Goal: Task Accomplishment & Management: Manage account settings

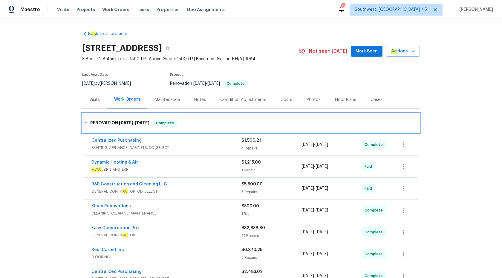
scroll to position [124, 0]
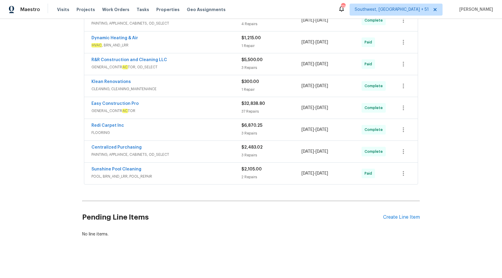
click at [221, 175] on span "POOL, BRN_AND_LRR, POOL_REPAIR" at bounding box center [167, 176] width 150 height 6
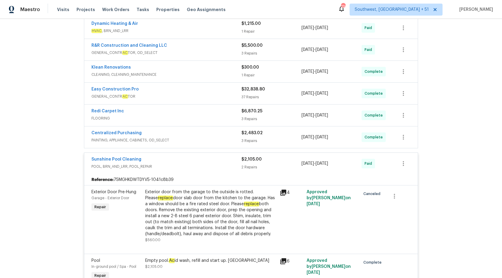
scroll to position [99, 0]
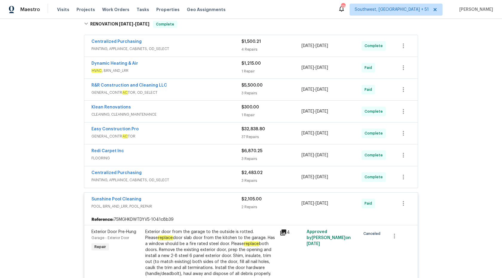
click at [240, 199] on div "Sunshine Pool Cleaning" at bounding box center [167, 199] width 150 height 7
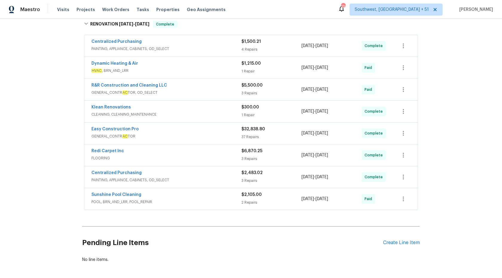
click at [227, 173] on div "Centralized Purchasing" at bounding box center [167, 173] width 150 height 7
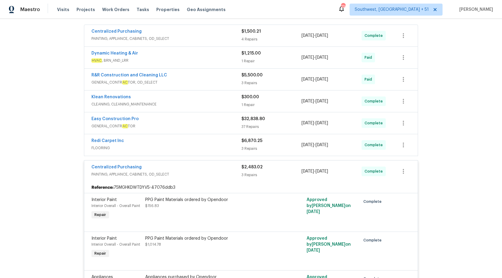
scroll to position [72, 0]
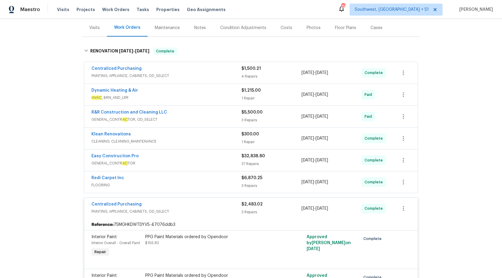
click at [232, 207] on div "Centralized Purchasing" at bounding box center [167, 204] width 150 height 7
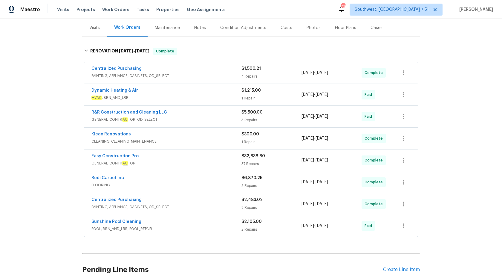
click at [227, 182] on span "FLOORING" at bounding box center [167, 185] width 150 height 6
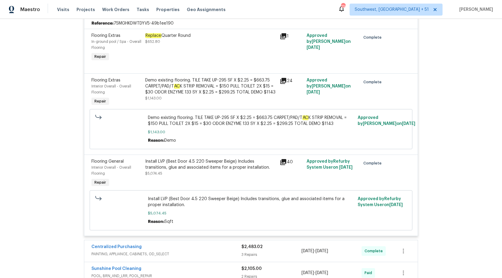
scroll to position [262, 0]
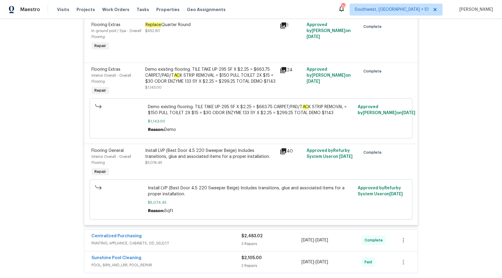
click at [227, 182] on div "Install LVP (Best Door 4.5 220 Sweeper Beige) Includes transitions, glue and as…" at bounding box center [251, 199] width 323 height 40
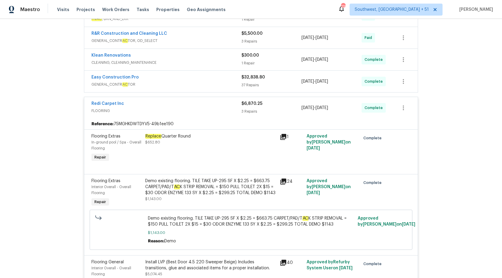
click at [248, 112] on div "3 Repairs" at bounding box center [272, 111] width 60 height 6
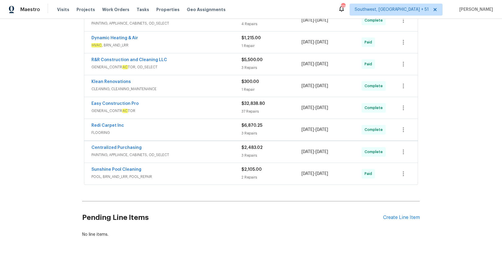
scroll to position [124, 0]
click at [230, 85] on div "Klean Renovations" at bounding box center [167, 82] width 150 height 7
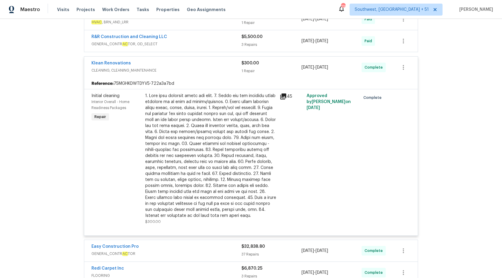
scroll to position [150, 0]
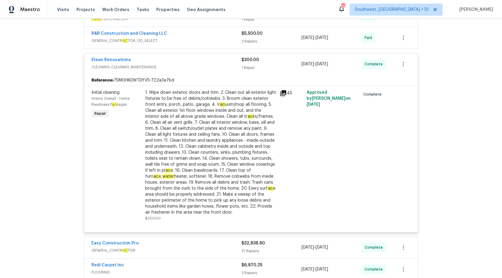
click at [237, 68] on span "CLEANING, CLEANING_MAINTENANCE" at bounding box center [167, 67] width 150 height 6
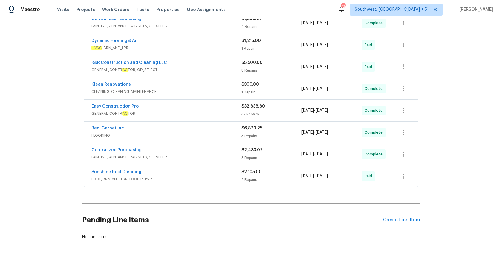
scroll to position [116, 0]
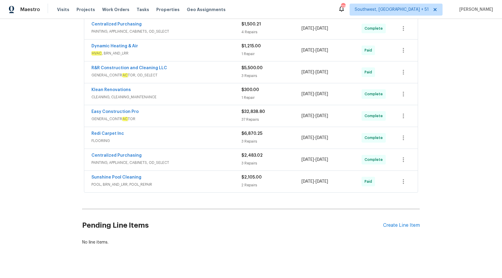
click at [224, 74] on span "GENERAL_CONTR AC TOR, OD_SELECT" at bounding box center [167, 75] width 150 height 6
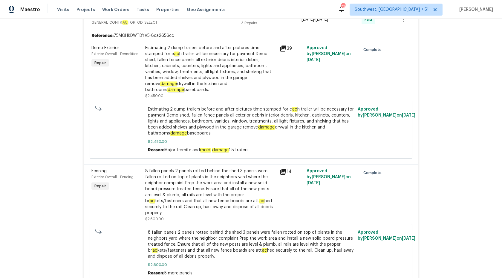
scroll to position [135, 0]
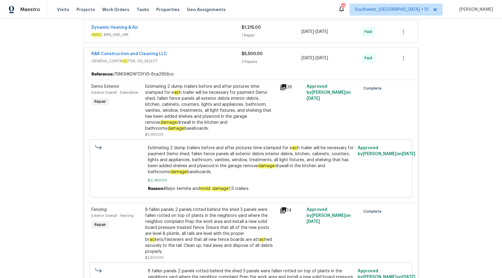
click at [246, 53] on span "$5,500.00" at bounding box center [252, 54] width 21 height 4
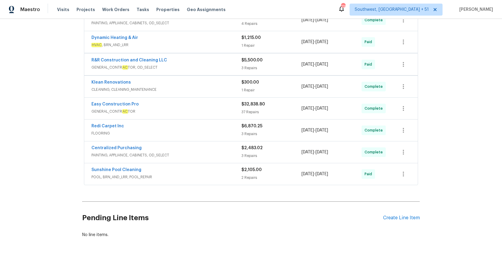
scroll to position [124, 0]
click at [239, 44] on span "HVAC , BRN_AND_LRR" at bounding box center [167, 45] width 150 height 6
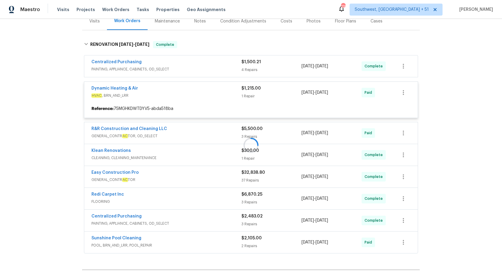
scroll to position [77, 0]
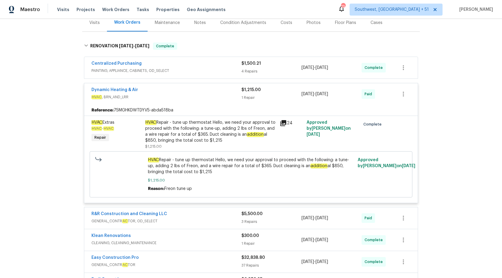
click at [245, 93] on div "$1,215.00 1 Repair" at bounding box center [272, 94] width 60 height 14
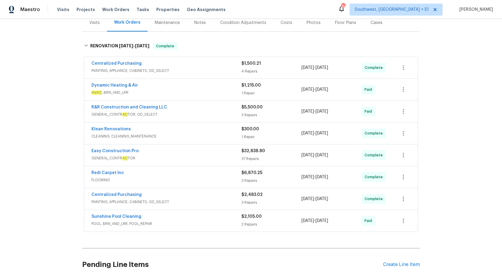
click at [222, 70] on span "PAINTING, APPLIANCE, CABINETS, OD_SELECT" at bounding box center [167, 71] width 150 height 6
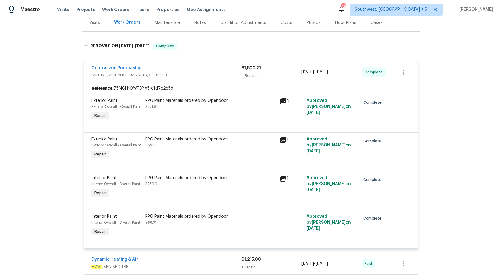
click at [247, 69] on span "$1,500.21" at bounding box center [251, 68] width 19 height 4
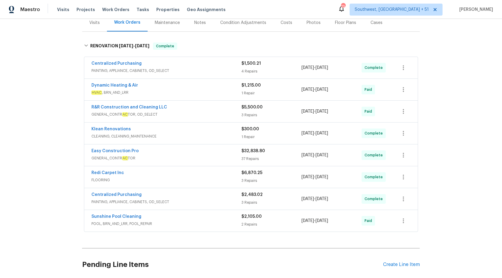
click at [219, 112] on span "GENERAL_CONTR AC TOR, OD_SELECT" at bounding box center [167, 114] width 150 height 6
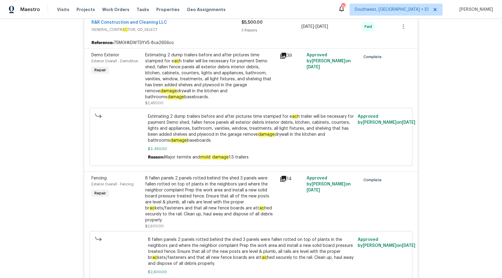
click at [262, 28] on div "3 Repairs" at bounding box center [272, 30] width 60 height 6
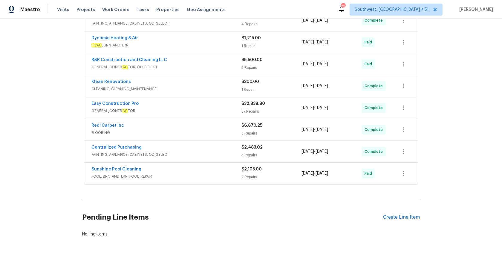
click at [235, 112] on span "GENERAL_CONTR AC TOR" at bounding box center [167, 111] width 150 height 6
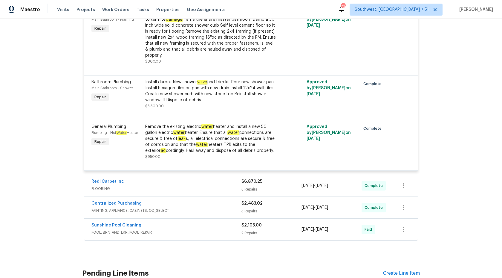
scroll to position [2043, 0]
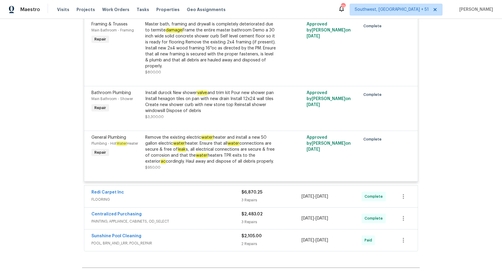
click at [233, 139] on div "Remove the existing electric water heater and install a new 50 gallon electric …" at bounding box center [210, 149] width 131 height 30
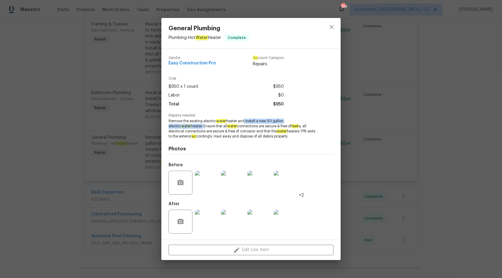
copy span "d install a new 50 gallon electric water heater."
drag, startPoint x: 245, startPoint y: 122, endPoint x: 180, endPoint y: 126, distance: 65.0
click at [180, 126] on span "Remove the existing electric water heater and install a new 50 gallon electric …" at bounding box center [243, 128] width 149 height 20
click at [486, 111] on div "General Plumbing Plumbing - Hot Water Heater Complete Vendor Easy Construction …" at bounding box center [251, 139] width 502 height 278
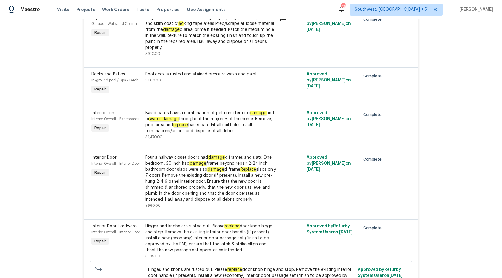
scroll to position [828, 0]
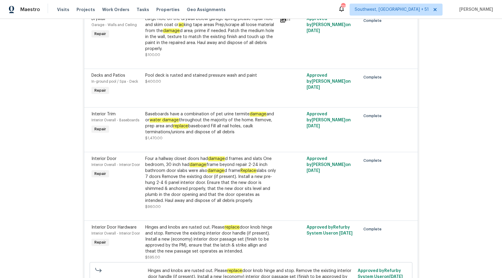
click at [202, 123] on div "Baseboards have a combination of pet urine termite damage and or water damage t…" at bounding box center [210, 123] width 131 height 24
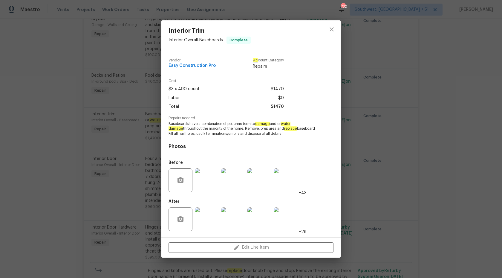
click at [411, 91] on div "Interior Trim Interior Overall - Baseboards Complete Vendor Easy Construction P…" at bounding box center [251, 139] width 502 height 278
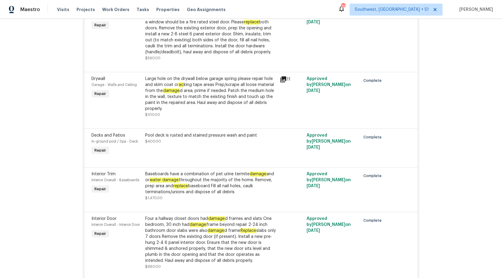
scroll to position [775, 0]
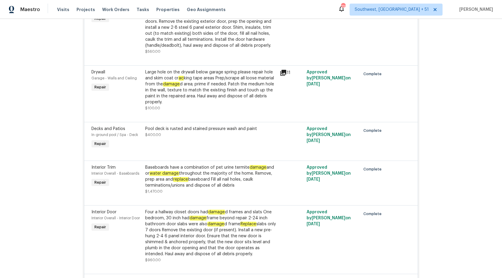
click at [221, 182] on div "Baseboards have a combination of pet urine termite damage and or water damage t…" at bounding box center [210, 176] width 131 height 24
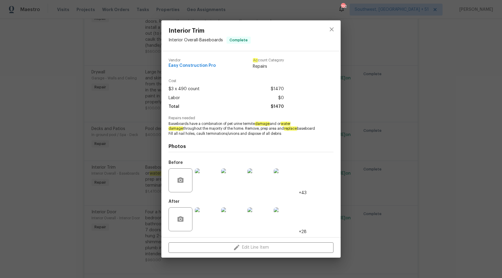
click at [212, 184] on img at bounding box center [207, 180] width 24 height 24
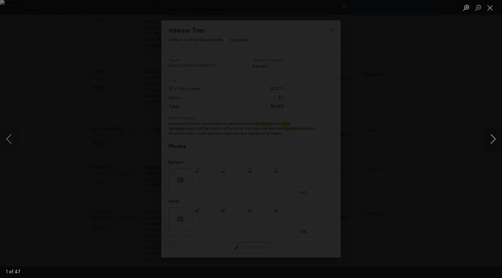
click at [489, 139] on button "Next image" at bounding box center [493, 139] width 18 height 24
click at [469, 92] on div "Lightbox" at bounding box center [251, 139] width 502 height 278
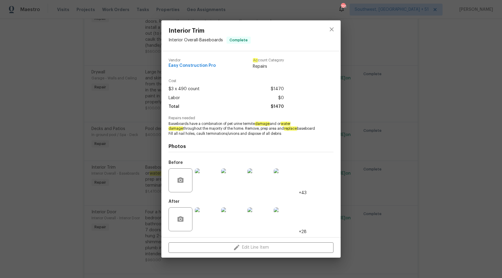
click at [261, 132] on span "Baseboards have a combination of pet urine termite damage and or water damage t…" at bounding box center [243, 128] width 149 height 15
copy span "replace baseboard"
drag, startPoint x: 272, startPoint y: 128, endPoint x: 304, endPoint y: 127, distance: 31.1
click at [304, 127] on span "Baseboards have a combination of pet urine termite damage and or water damage t…" at bounding box center [243, 128] width 149 height 15
click at [178, 32] on span "Interior Trim" at bounding box center [210, 31] width 82 height 7
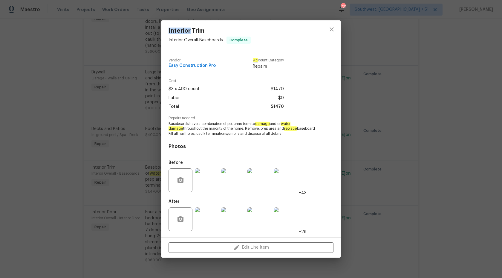
click at [178, 32] on span "Interior Trim" at bounding box center [210, 31] width 82 height 7
click at [487, 103] on div "Interior Trim Interior Overall - Baseboards Complete Vendor Easy Construction P…" at bounding box center [251, 139] width 502 height 278
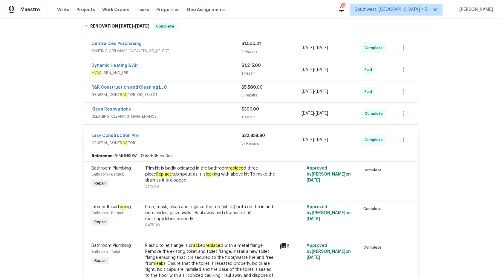
scroll to position [105, 0]
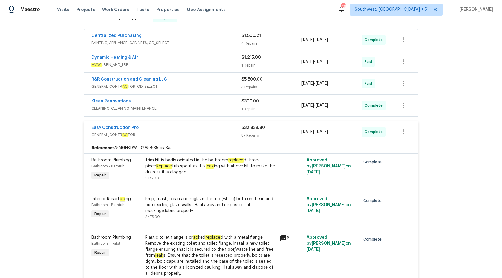
click at [185, 170] on div "Trim kit is badly oxidated in the bathroom replace d three-piece Replace tub sp…" at bounding box center [210, 166] width 131 height 18
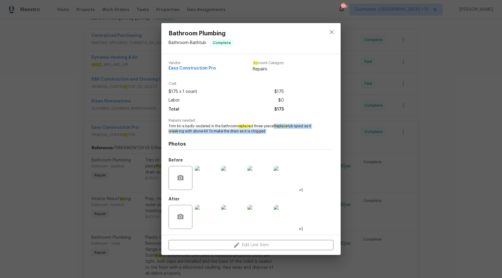
drag, startPoint x: 275, startPoint y: 126, endPoint x: 214, endPoint y: 136, distance: 62.3
click at [214, 136] on div "Vendor Easy Construction Pro Ac count Category Repairs Cost $175 x 1 count $175…" at bounding box center [251, 144] width 165 height 176
click at [260, 131] on span "Trim kit is badly oxidated in the bathroom replace d three-piece Replace tub sp…" at bounding box center [243, 129] width 149 height 10
click at [292, 179] on img at bounding box center [286, 178] width 24 height 24
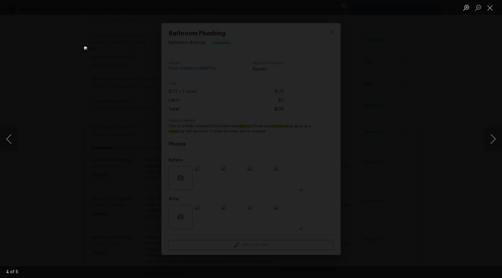
click at [404, 89] on div "Lightbox" at bounding box center [251, 139] width 502 height 278
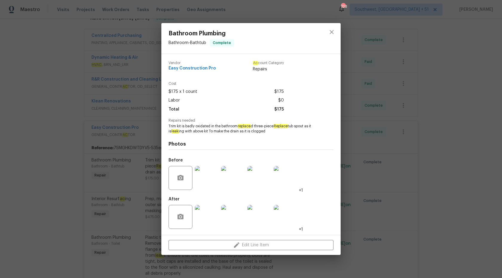
click at [460, 122] on div "Bathroom Plumbing Bathroom - Bathtub Complete Vendor Easy Construction Pro Ac c…" at bounding box center [251, 139] width 502 height 278
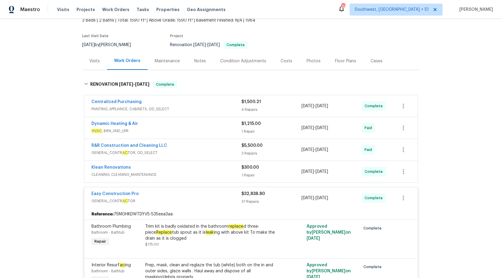
scroll to position [48, 0]
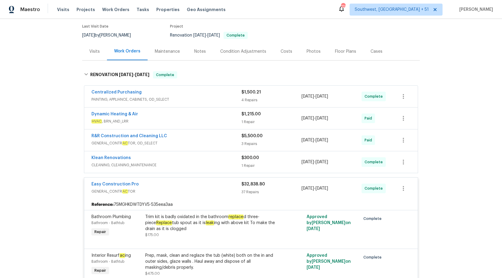
click at [252, 185] on span "$32,838.80" at bounding box center [254, 184] width 24 height 4
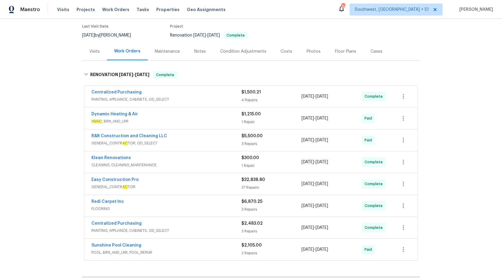
click at [236, 136] on div "R&R Construction and Cleaning LLC" at bounding box center [167, 136] width 150 height 7
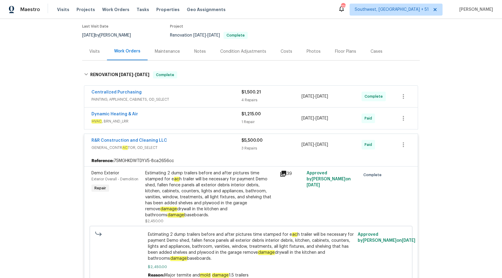
click at [233, 141] on div "R&R Construction and Cleaning LLC" at bounding box center [167, 140] width 150 height 7
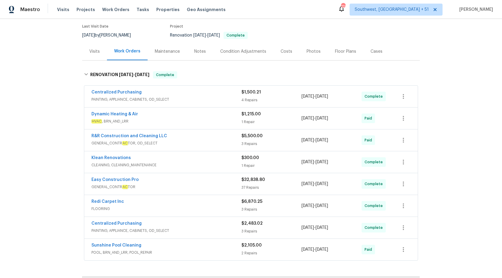
click at [221, 120] on span "HVAC , BRN_AND_LRR" at bounding box center [167, 121] width 150 height 6
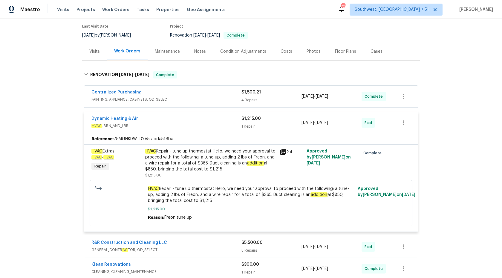
click at [221, 121] on div "Dynamic Heating & Air" at bounding box center [167, 118] width 150 height 7
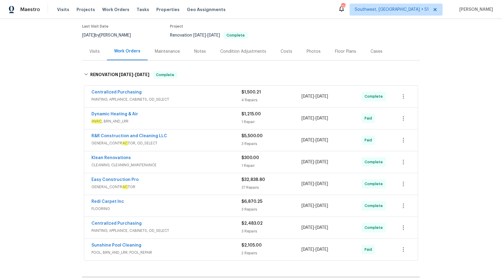
click at [94, 48] on div "Visits" at bounding box center [94, 51] width 10 height 6
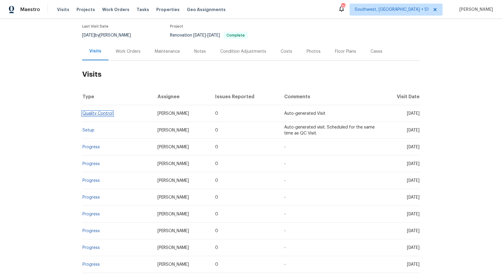
click at [90, 114] on link "Quality Control" at bounding box center [98, 113] width 30 height 4
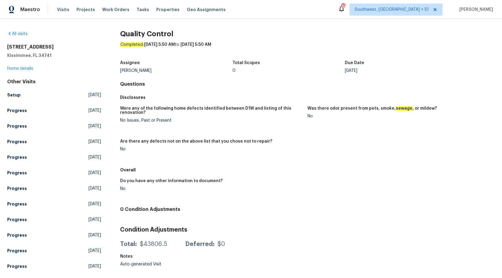
scroll to position [61, 0]
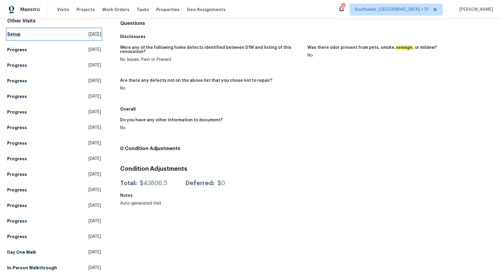
click at [13, 33] on h5 "Setup" at bounding box center [13, 34] width 13 height 6
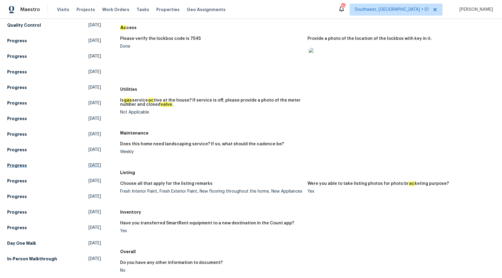
scroll to position [147, 0]
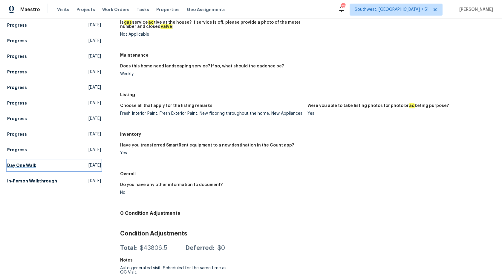
click at [13, 161] on link "Day One Walk Wed, Aug 27 2025" at bounding box center [54, 165] width 94 height 11
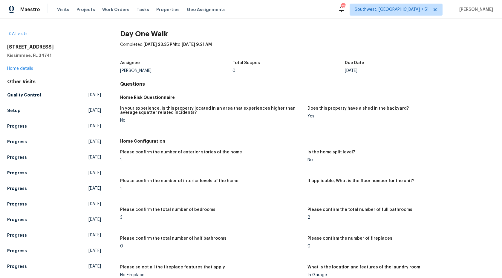
click at [336, 129] on figure "Does this property have a shed in the backyard? Yes" at bounding box center [402, 119] width 188 height 26
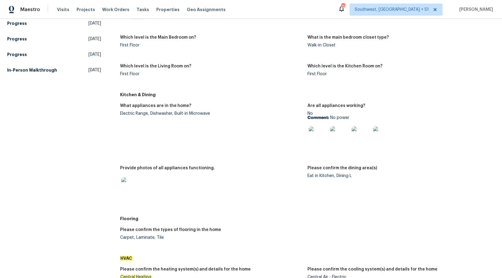
scroll to position [199, 0]
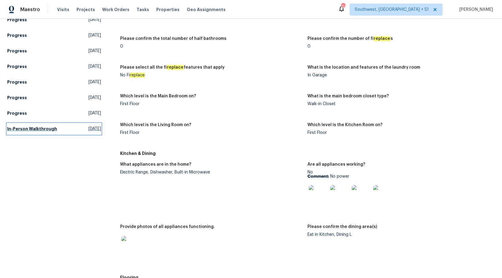
click at [19, 127] on h5 "In-Person Walkthrough" at bounding box center [32, 129] width 50 height 6
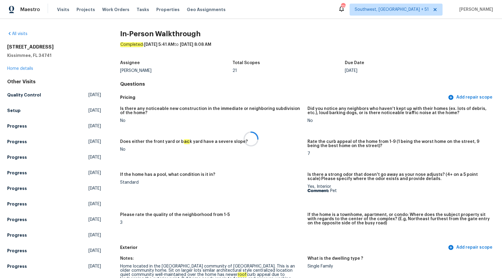
click at [332, 85] on div at bounding box center [251, 139] width 502 height 278
click at [36, 8] on span "Maestro" at bounding box center [30, 10] width 20 height 6
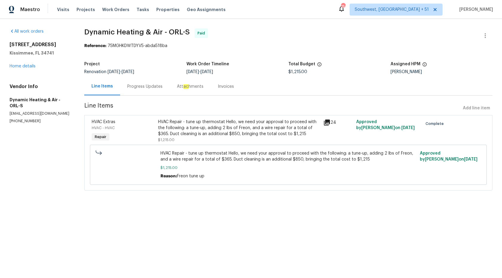
click at [143, 90] on div "Progress Updates" at bounding box center [145, 86] width 50 height 18
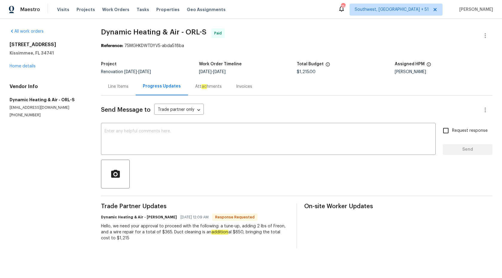
click at [244, 87] on div "Invoices" at bounding box center [244, 86] width 16 height 6
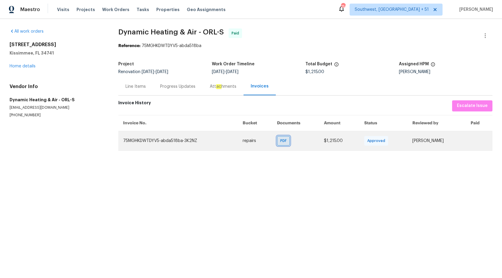
click at [281, 143] on span "PDF" at bounding box center [285, 141] width 9 height 6
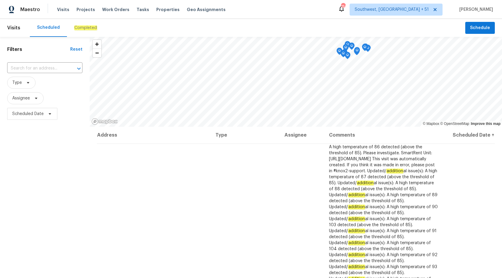
click at [85, 24] on div "Completed" at bounding box center [85, 28] width 37 height 18
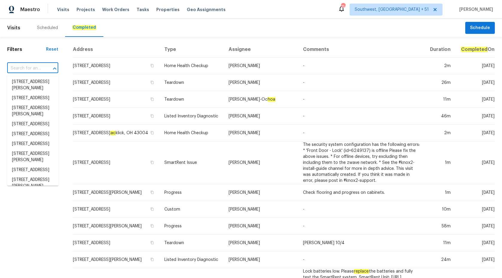
click at [33, 67] on input "text" at bounding box center [24, 68] width 34 height 9
paste input "FL_RES_SPD_09_28_2025_764 34th St SE Largo.pdf"
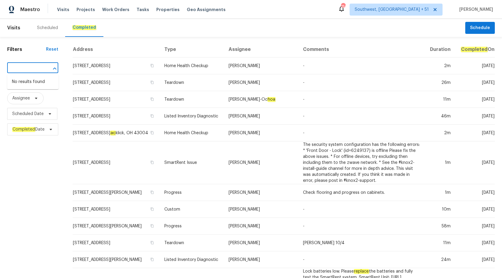
type input "FL_RES_SPD_09_28_2025_764 34th St SE Largo.pdf"
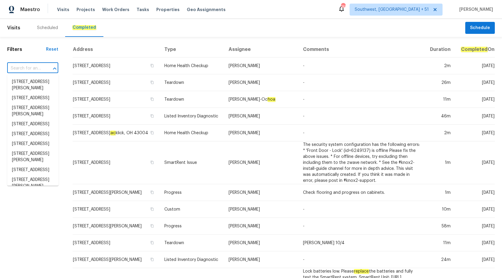
scroll to position [0, 0]
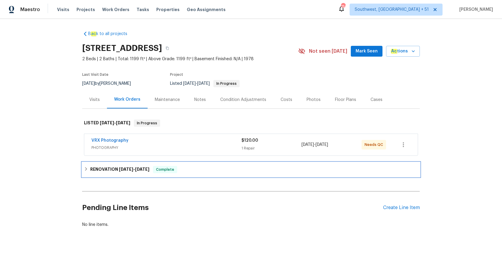
click at [130, 171] on span "9/12/25" at bounding box center [126, 169] width 14 height 4
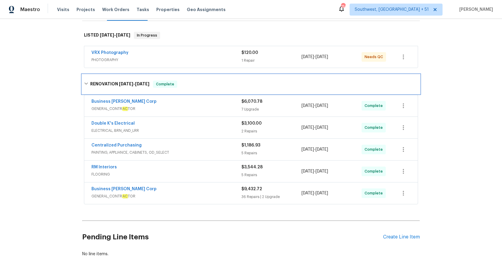
scroll to position [83, 0]
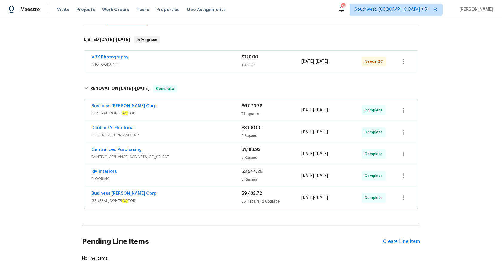
click at [218, 106] on div "Business Morel Corp" at bounding box center [167, 106] width 150 height 7
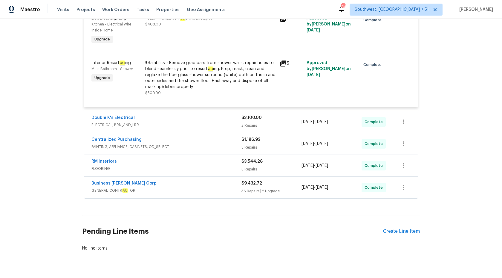
scroll to position [470, 0]
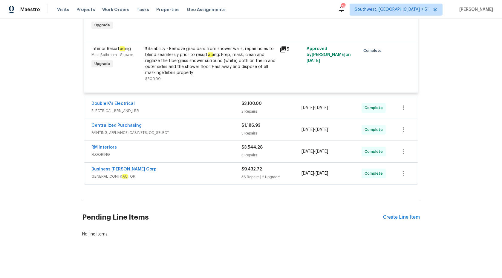
click at [218, 106] on div "Double K's Electrical" at bounding box center [167, 103] width 150 height 7
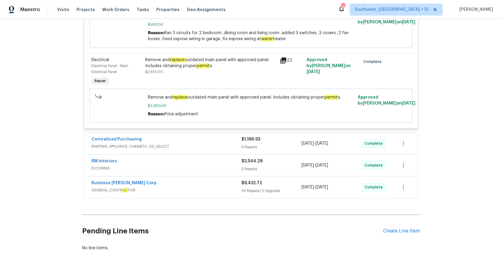
scroll to position [636, 0]
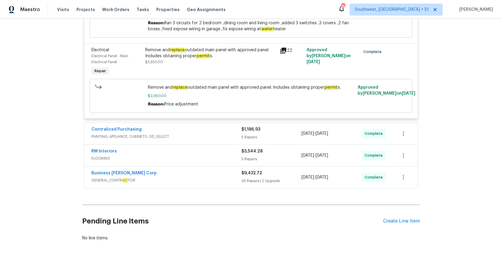
click at [199, 155] on div "RM Interiors" at bounding box center [167, 151] width 150 height 7
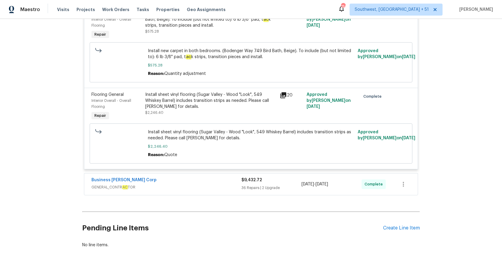
scroll to position [990, 0]
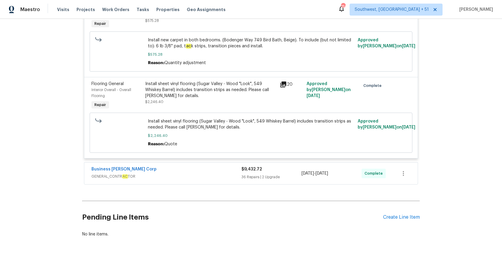
click at [214, 179] on span "GENERAL_CONTR AC TOR" at bounding box center [167, 176] width 150 height 6
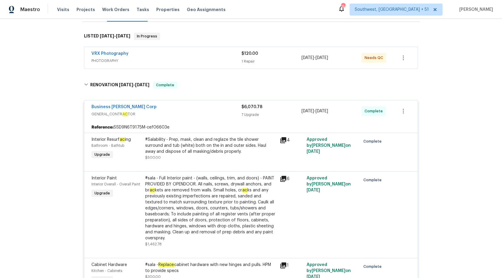
scroll to position [0, 0]
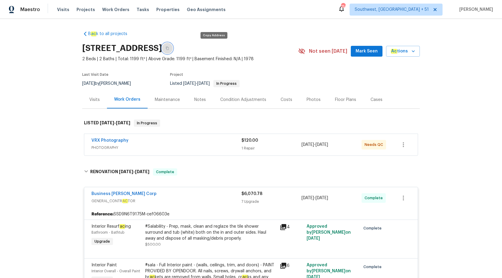
click at [169, 48] on icon "button" at bounding box center [167, 48] width 3 height 3
click at [31, 11] on span "Maestro" at bounding box center [30, 10] width 20 height 6
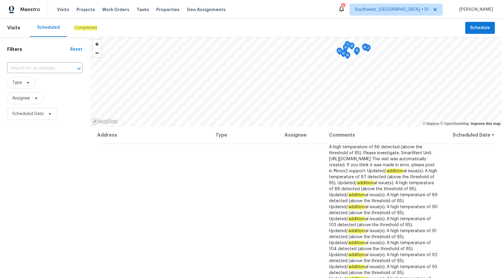
click at [83, 30] on em "Completed" at bounding box center [85, 27] width 23 height 5
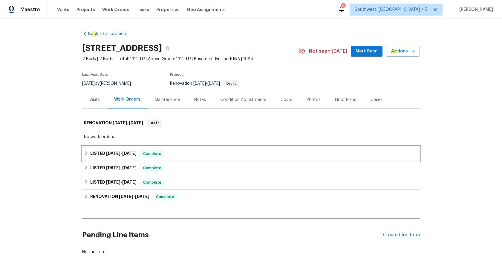
click at [134, 151] on span "[DATE]" at bounding box center [129, 153] width 14 height 4
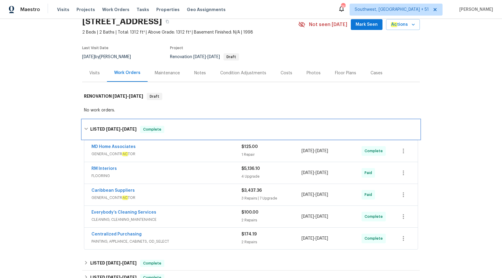
scroll to position [62, 0]
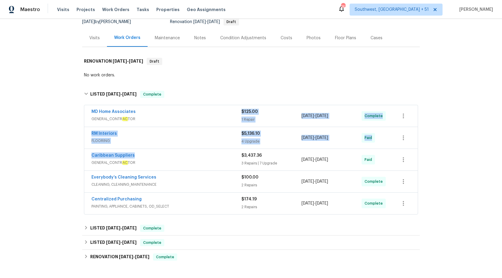
drag, startPoint x: 196, startPoint y: 118, endPoint x: 202, endPoint y: 153, distance: 36.2
click at [202, 153] on div "MD Home Associates GENERAL_CONTR AC TOR $125.00 1 Repair [DATE] - [DATE] Comple…" at bounding box center [251, 159] width 334 height 109
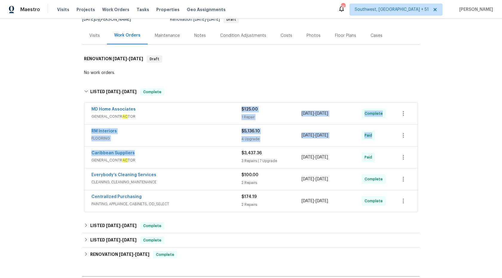
click at [176, 151] on div "Caribbean Suppliers" at bounding box center [167, 153] width 150 height 7
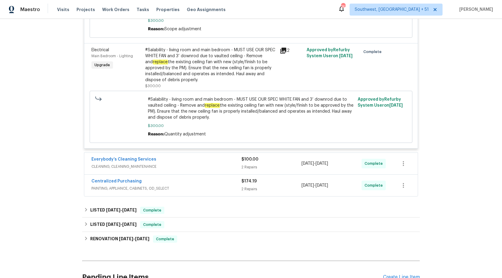
scroll to position [780, 0]
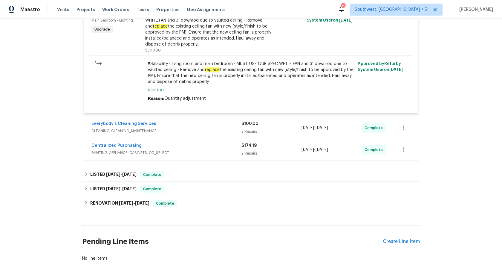
click at [216, 134] on span "CLEANING, CLEANING_MAINTENANCE" at bounding box center [167, 131] width 150 height 6
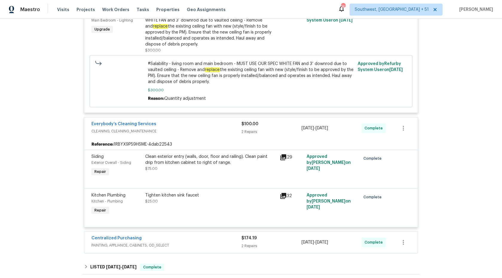
scroll to position [871, 0]
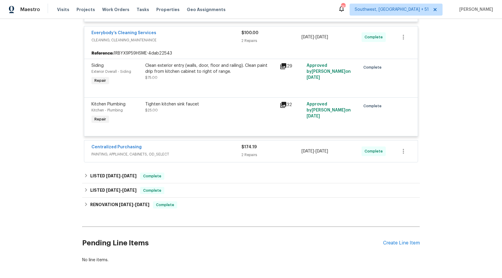
click at [205, 155] on span "PAINTING, APPLIANCE, CABINETS, OD_SELECT" at bounding box center [167, 154] width 150 height 6
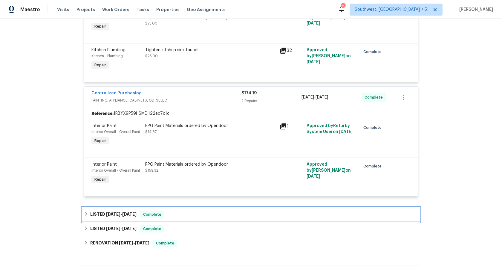
click at [154, 217] on span "Complete" at bounding box center [152, 214] width 23 height 6
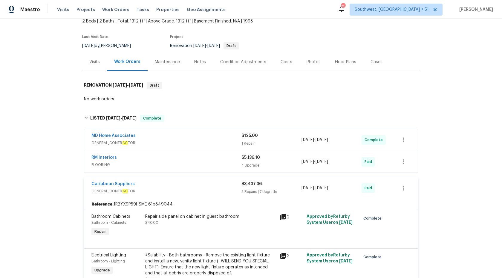
scroll to position [13, 0]
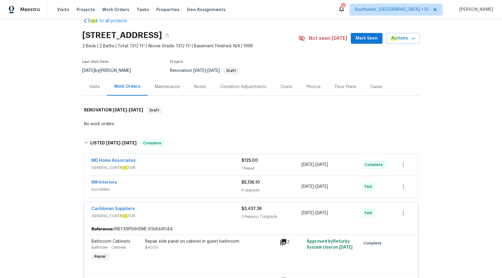
click at [225, 213] on span "GENERAL_CONTR AC TOR" at bounding box center [167, 216] width 150 height 6
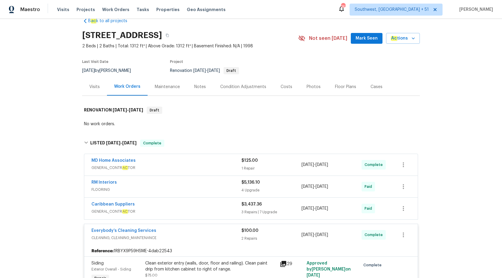
click at [220, 188] on span "FLOORING" at bounding box center [167, 189] width 150 height 6
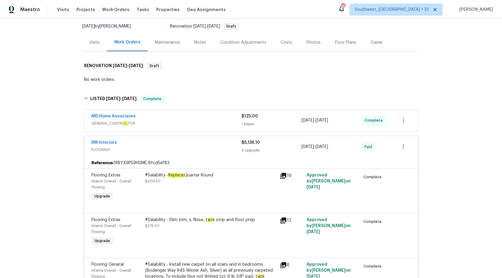
scroll to position [25, 0]
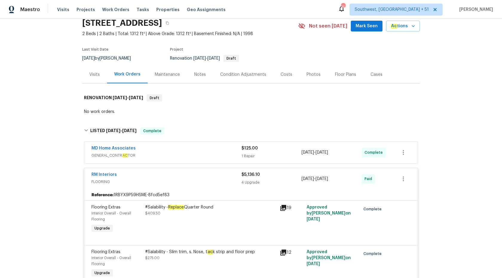
click at [240, 185] on div "RM Interiors FLOORING" at bounding box center [167, 178] width 150 height 14
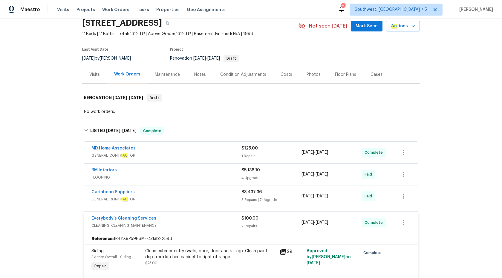
click at [249, 153] on div "1 Repair" at bounding box center [272, 156] width 60 height 6
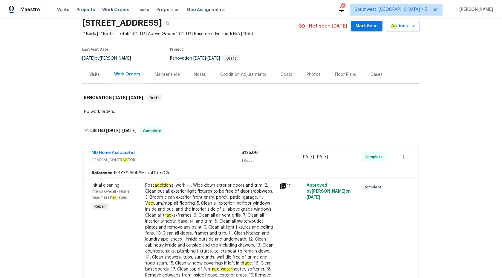
click at [250, 158] on div "1 Repair" at bounding box center [272, 160] width 60 height 6
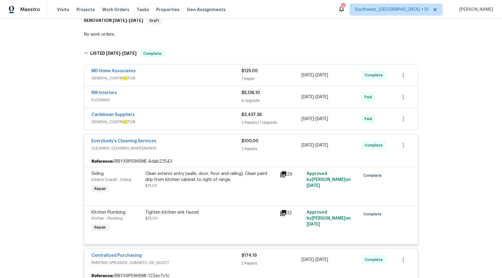
scroll to position [112, 0]
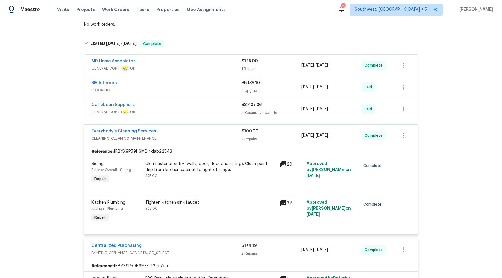
click at [246, 138] on div "2 Repairs" at bounding box center [272, 139] width 60 height 6
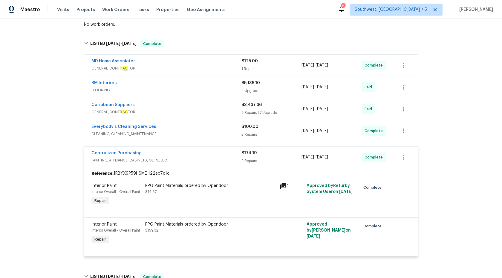
click at [249, 154] on span "$174.19" at bounding box center [249, 153] width 15 height 4
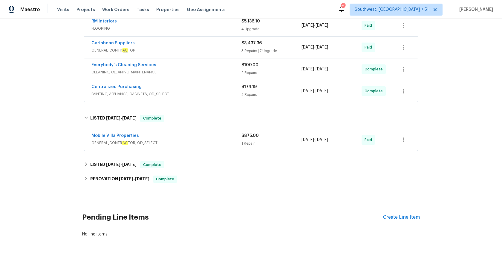
scroll to position [0, 0]
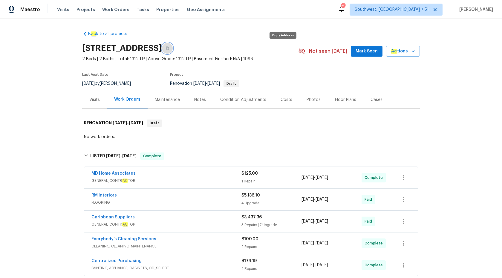
click at [169, 47] on icon "button" at bounding box center [168, 48] width 4 height 4
click at [36, 148] on div "B ac k to all projects 6629 Pineview Ter # 5-201, Bradenton, FL 34203 2 Beds | …" at bounding box center [251, 148] width 502 height 259
click at [34, 10] on span "Maestro" at bounding box center [30, 10] width 20 height 6
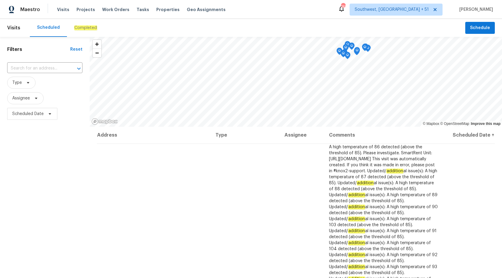
click at [86, 29] on em "Completed" at bounding box center [85, 27] width 23 height 5
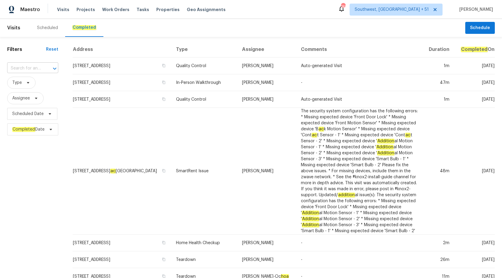
click at [32, 69] on input "text" at bounding box center [24, 68] width 34 height 9
paste input "[STREET_ADDRESS]"
type input "[STREET_ADDRESS]"
click at [34, 82] on li "[STREET_ADDRESS]" at bounding box center [32, 82] width 51 height 10
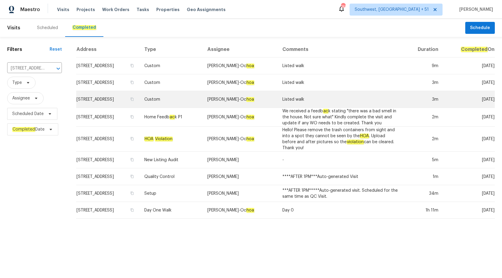
click at [253, 93] on td "Melissa Muralt-Oc hoa" at bounding box center [240, 99] width 75 height 17
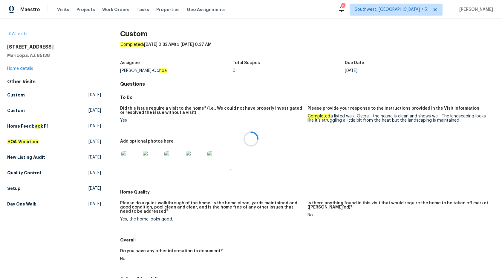
click at [19, 69] on div at bounding box center [251, 139] width 502 height 278
click at [19, 69] on link "Home details" at bounding box center [20, 68] width 26 height 4
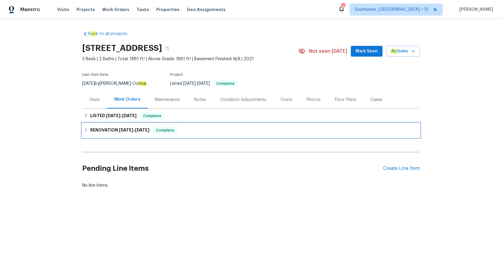
click at [136, 129] on span "3/17/25 - 3/25/25" at bounding box center [134, 130] width 31 height 4
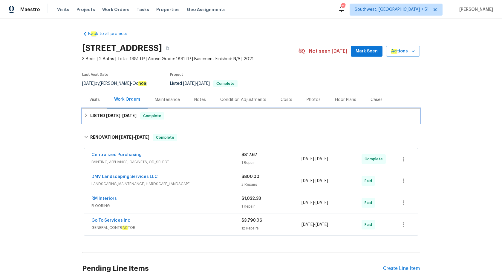
click at [136, 116] on span "10/2/25" at bounding box center [129, 115] width 14 height 4
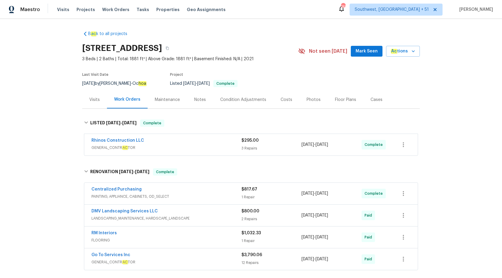
click at [204, 139] on div "Rhinos Construction LLC" at bounding box center [167, 140] width 150 height 7
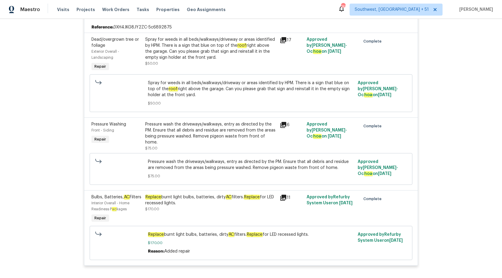
scroll to position [65, 0]
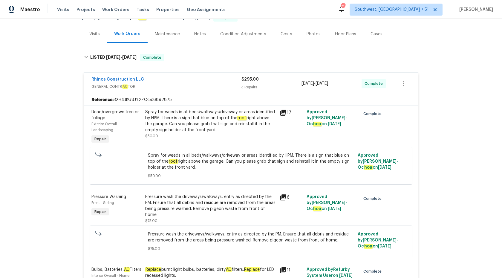
click at [245, 89] on div "3 Repairs" at bounding box center [272, 87] width 60 height 6
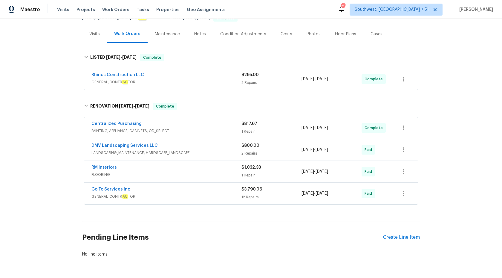
click at [244, 86] on div "$295.00 3 Repairs" at bounding box center [272, 79] width 60 height 14
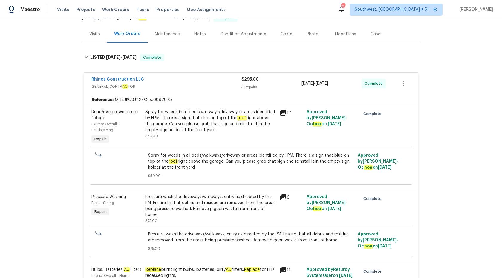
click at [250, 81] on div "$295.00" at bounding box center [272, 79] width 60 height 6
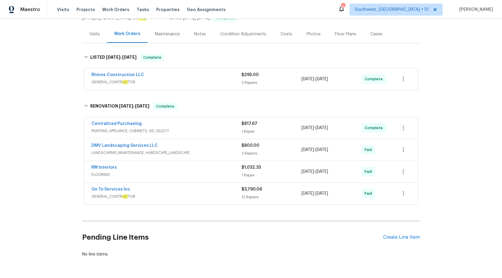
click at [199, 170] on div "RM Interiors" at bounding box center [167, 167] width 150 height 7
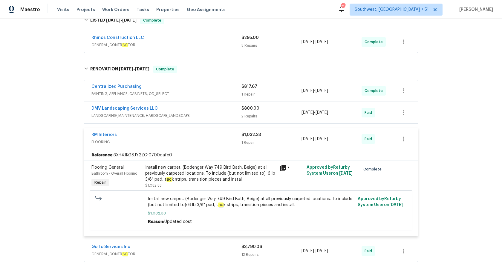
scroll to position [103, 0]
click at [199, 170] on div "Install new carpet. (Bodenger Way 749 Bird Bath, Beige) at all previously carpe…" at bounding box center [210, 173] width 131 height 18
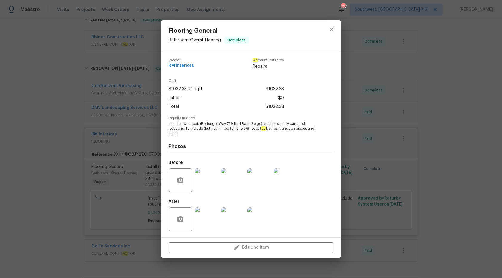
click at [410, 74] on div "Flooring General Bathroom - Overall Flooring Complete Vendor RM Interiors Ac co…" at bounding box center [251, 139] width 502 height 278
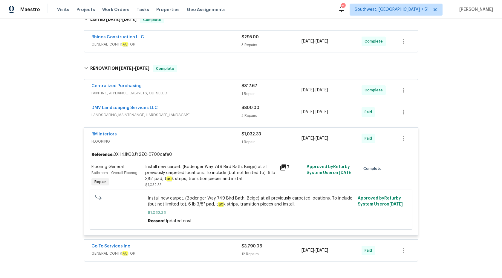
click at [242, 140] on div "1 Repair" at bounding box center [272, 142] width 60 height 6
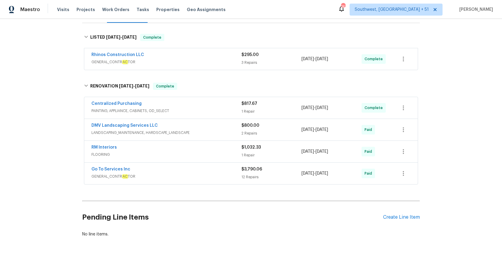
click at [230, 130] on span "LANDSCAPING_MAINTENANCE, HARDSCAPE_LANDSCAPE" at bounding box center [167, 132] width 150 height 6
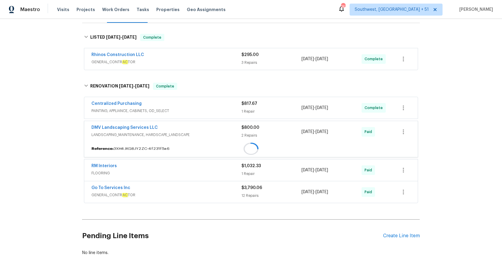
scroll to position [94, 0]
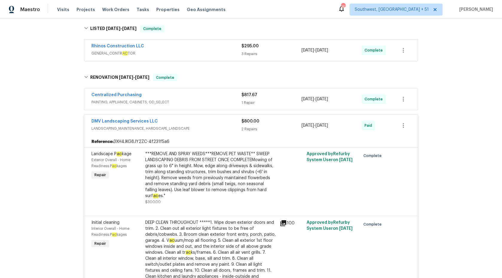
click at [230, 130] on span "LANDSCAPING_MAINTENANCE, HARDSCAPE_LANDSCAPE" at bounding box center [167, 128] width 150 height 6
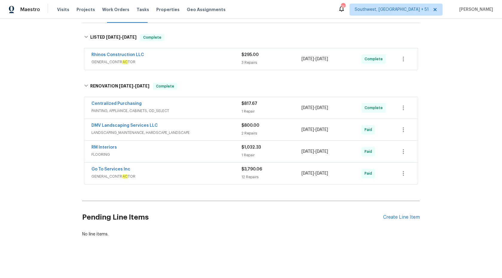
click at [237, 111] on span "PAINTING, APPLIANCE, CABINETS, OD_SELECT" at bounding box center [167, 111] width 150 height 6
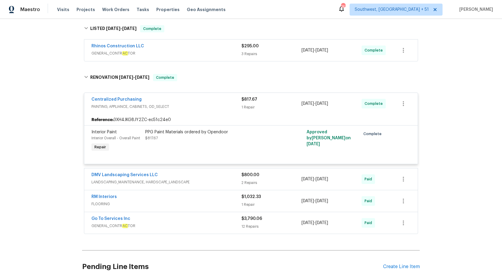
click at [237, 111] on div "Centralized Purchasing PAINTING, APPLIANCE, CABINETS, OD_SELECT $817.67 1 Repai…" at bounding box center [251, 104] width 334 height 22
click at [237, 107] on span "PAINTING, APPLIANCE, CABINETS, OD_SELECT" at bounding box center [167, 106] width 150 height 6
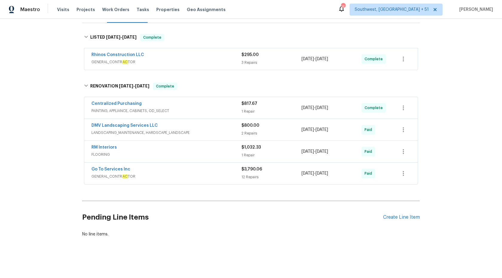
scroll to position [86, 0]
click at [222, 178] on span "GENERAL_CONTR AC TOR" at bounding box center [167, 176] width 150 height 6
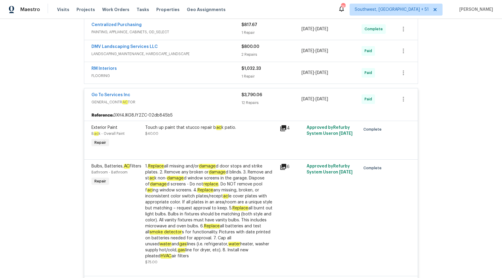
scroll to position [59, 0]
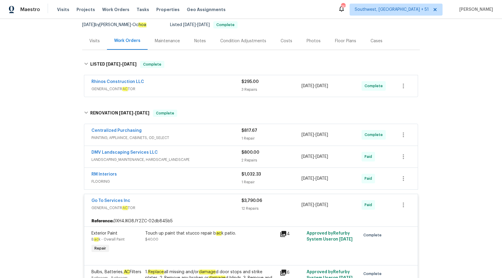
click at [250, 206] on div "12 Repairs" at bounding box center [272, 208] width 60 height 6
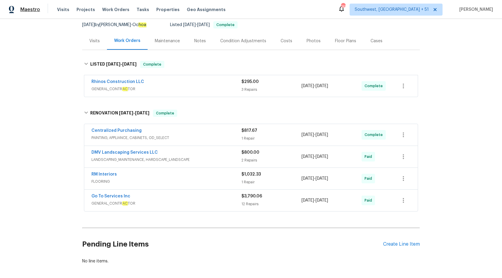
click at [29, 7] on span "Maestro" at bounding box center [30, 10] width 20 height 6
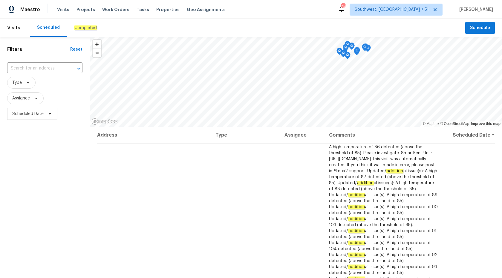
click at [89, 23] on div "Completed" at bounding box center [85, 28] width 37 height 18
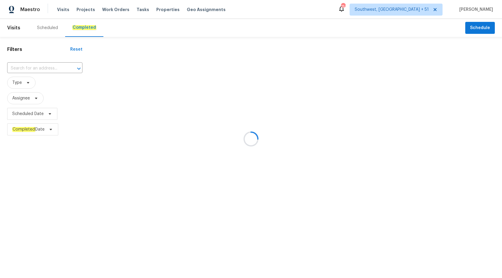
click at [47, 68] on div at bounding box center [251, 139] width 502 height 278
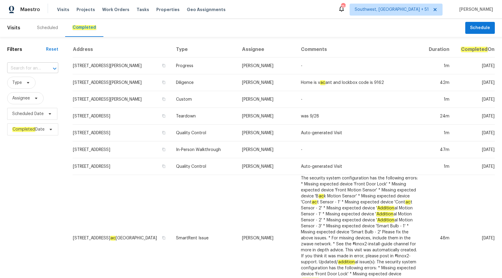
click at [47, 68] on div at bounding box center [51, 68] width 16 height 8
paste input "[STREET_ADDRESS]"
type input "[STREET_ADDRESS]"
click at [31, 87] on li "[STREET_ADDRESS]" at bounding box center [32, 82] width 51 height 10
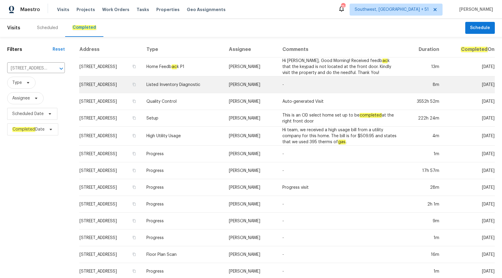
click at [254, 83] on td "[PERSON_NAME]" at bounding box center [251, 84] width 54 height 17
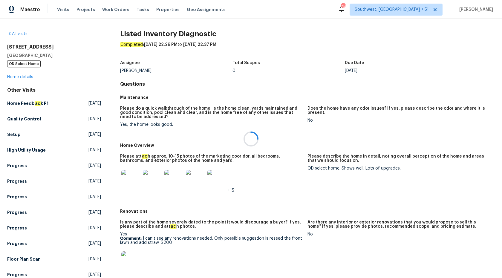
click at [23, 68] on div at bounding box center [251, 139] width 502 height 278
click at [19, 78] on link "Home details" at bounding box center [20, 77] width 26 height 4
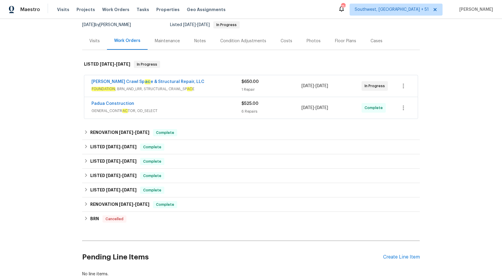
scroll to position [98, 0]
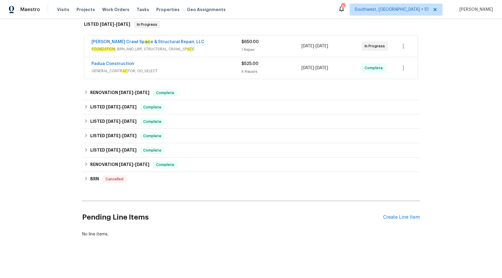
click at [183, 69] on span "GENERAL_CONTR AC TOR, OD_SELECT" at bounding box center [167, 71] width 150 height 6
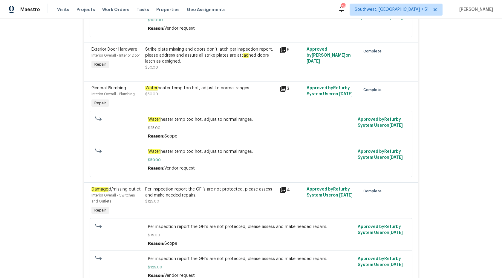
scroll to position [0, 0]
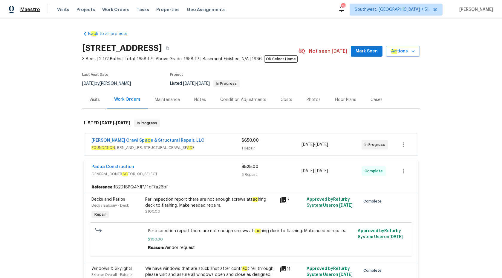
click at [34, 10] on span "Maestro" at bounding box center [30, 10] width 20 height 6
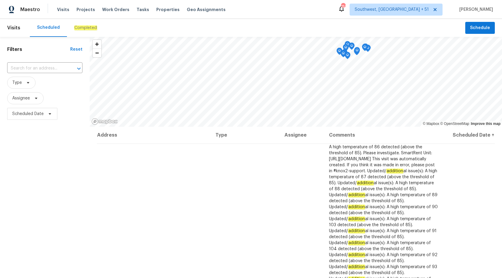
click at [77, 32] on div "Completed" at bounding box center [85, 28] width 37 height 18
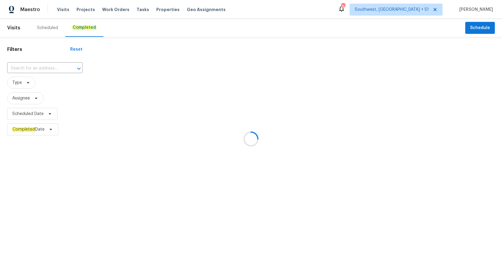
click at [39, 68] on div at bounding box center [251, 139] width 502 height 278
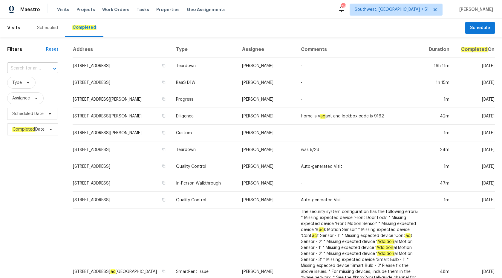
click at [26, 68] on input "text" at bounding box center [24, 68] width 34 height 9
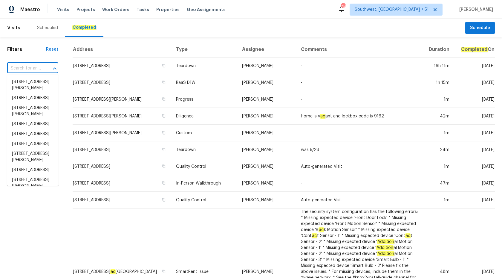
paste input "317 Gant St Greensboro, NC 27401"
type input "317 Gant St Greensboro, NC 27401"
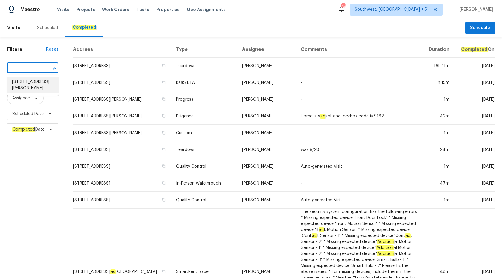
click at [32, 84] on li "317 Gant St, Greensboro, NC 27401" at bounding box center [32, 85] width 51 height 16
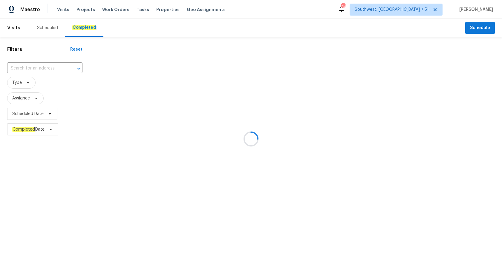
type input "317 Gant St, Greensboro, NC 27401"
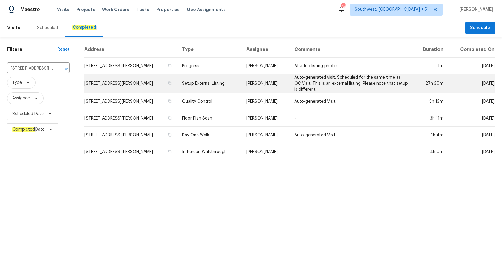
click at [306, 78] on td "Auto-generated visit. Scheduled for the same time as QC Visit. This is an exter…" at bounding box center [351, 83] width 123 height 19
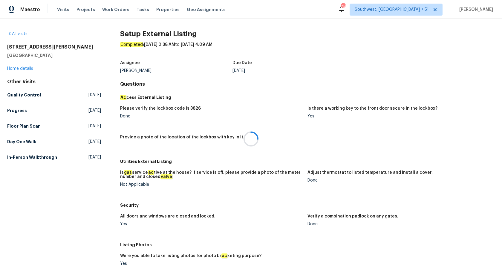
click at [15, 68] on div at bounding box center [251, 139] width 502 height 278
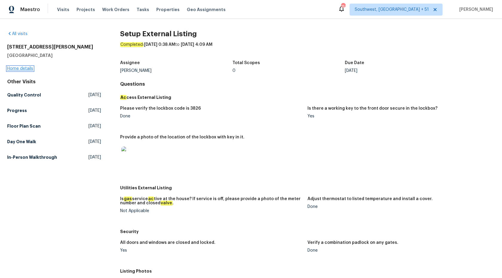
click at [20, 68] on link "Home details" at bounding box center [20, 68] width 26 height 4
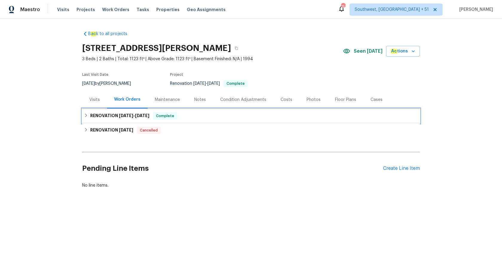
click at [160, 113] on span "Complete" at bounding box center [165, 116] width 23 height 6
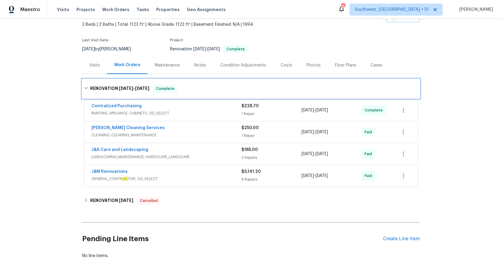
scroll to position [42, 0]
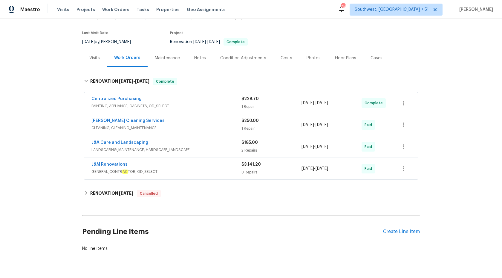
click at [210, 172] on span "GENERAL_CONTR AC TOR, OD_SELECT" at bounding box center [167, 171] width 150 height 6
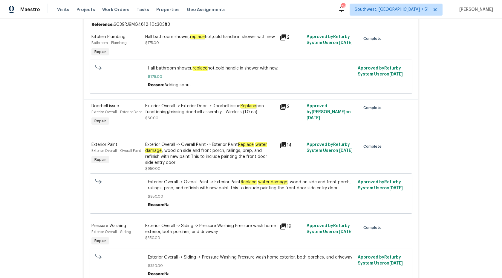
scroll to position [0, 0]
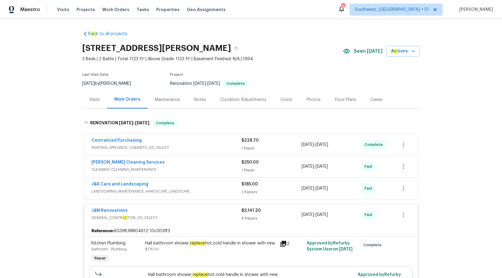
click at [211, 219] on span "GENERAL_CONTR AC TOR, OD_SELECT" at bounding box center [167, 217] width 150 height 6
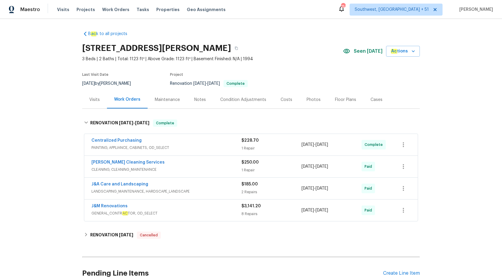
click at [212, 165] on div "DePascale Cleaning Services" at bounding box center [167, 162] width 150 height 7
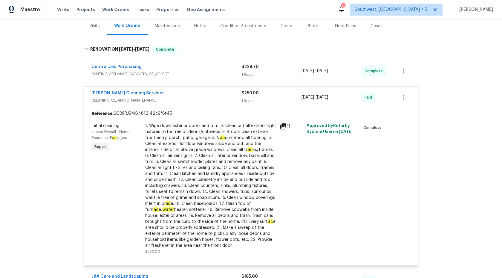
scroll to position [46, 0]
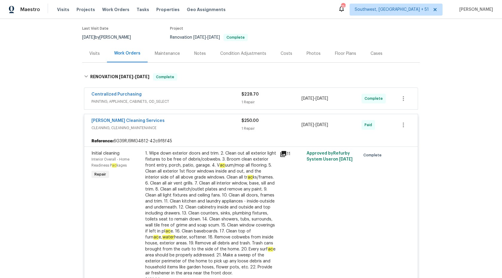
click at [233, 125] on span "CLEANING, CLEANING_MAINTENANCE" at bounding box center [167, 128] width 150 height 6
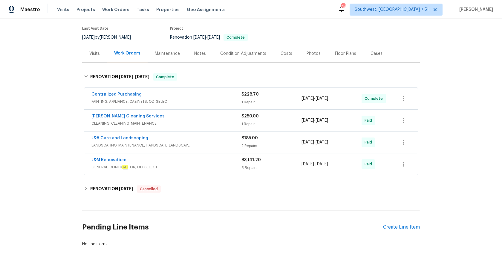
click at [219, 103] on span "PAINTING, APPLIANCE, CABINETS, OD_SELECT" at bounding box center [167, 101] width 150 height 6
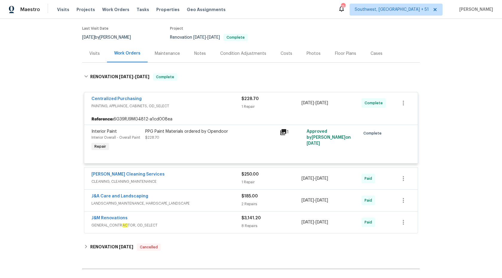
click at [219, 103] on span "PAINTING, APPLIANCE, CABINETS, OD_SELECT" at bounding box center [167, 106] width 150 height 6
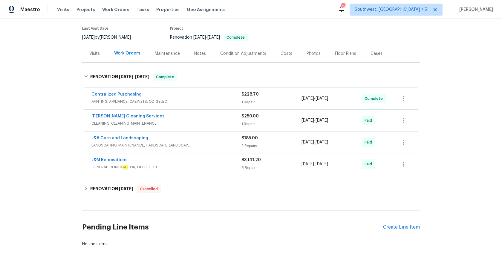
click at [234, 163] on div "J&M Renovations" at bounding box center [167, 160] width 150 height 7
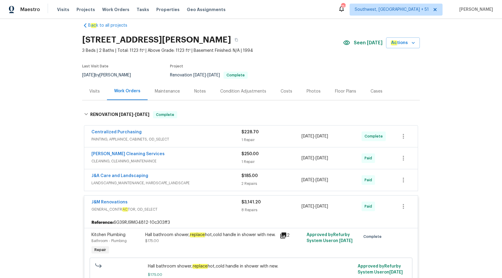
scroll to position [11, 0]
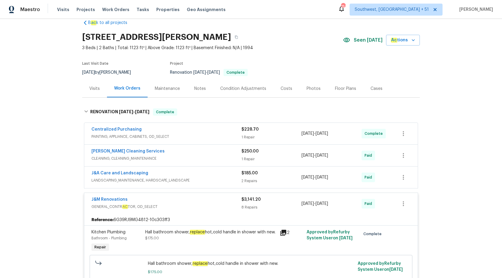
click at [208, 205] on span "GENERAL_CONTR AC TOR, OD_SELECT" at bounding box center [167, 206] width 150 height 6
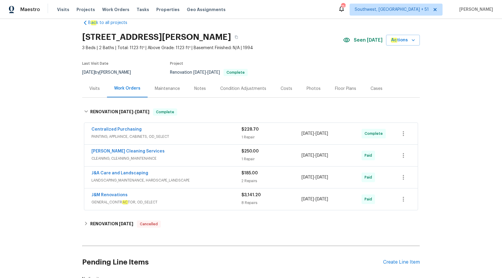
click at [192, 157] on span "CLEANING, CLEANING_MAINTENANCE" at bounding box center [167, 158] width 150 height 6
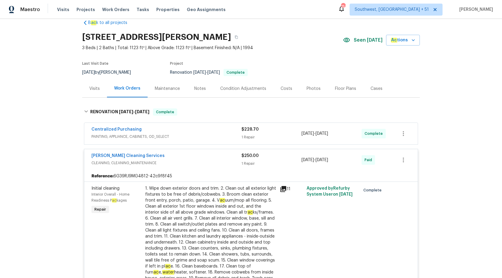
click at [192, 157] on div "DePascale Cleaning Services" at bounding box center [167, 156] width 150 height 7
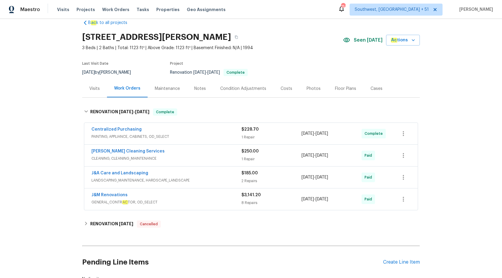
click at [196, 136] on span "PAINTING, APPLIANCE, CABINETS, OD_SELECT" at bounding box center [167, 136] width 150 height 6
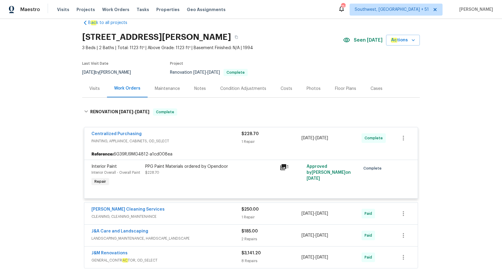
click at [196, 136] on div "Centralized Purchasing" at bounding box center [167, 134] width 150 height 7
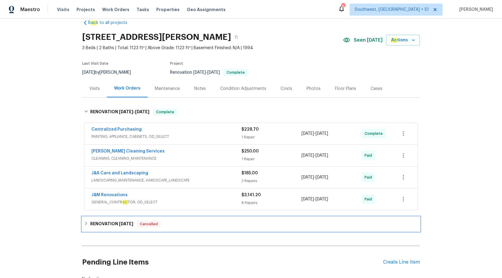
click at [138, 222] on div "RENOVATION 8/25/25 Cancelled" at bounding box center [251, 223] width 334 height 7
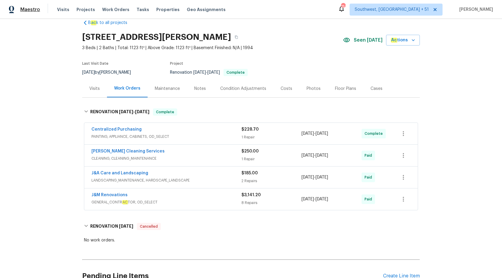
click at [30, 11] on span "Maestro" at bounding box center [30, 10] width 20 height 6
